Goal: Use online tool/utility: Utilize a website feature to perform a specific function

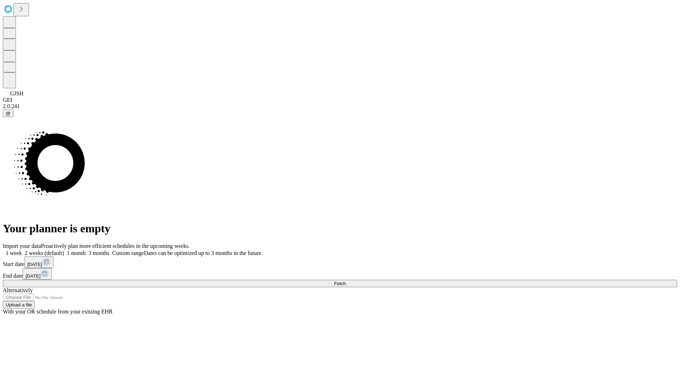
click at [346, 281] on span "Fetch" at bounding box center [340, 283] width 12 height 5
